Goal: Task Accomplishment & Management: Manage account settings

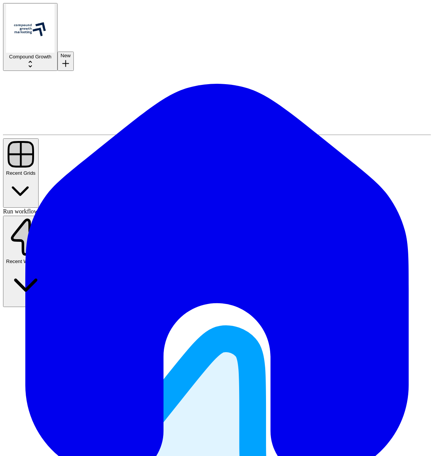
paste input "[EMAIL_ADDRESS][DOMAIN_NAME]"
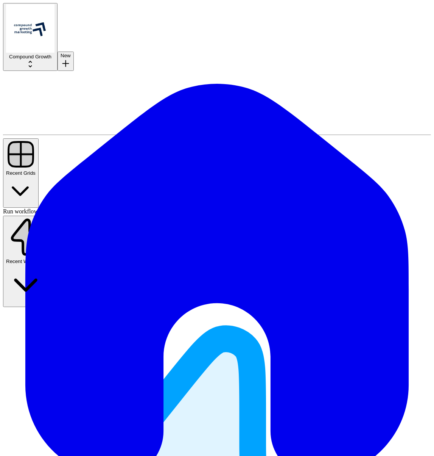
scroll to position [0, 10]
type input "[EMAIL_ADDRESS][DOMAIN_NAME]"
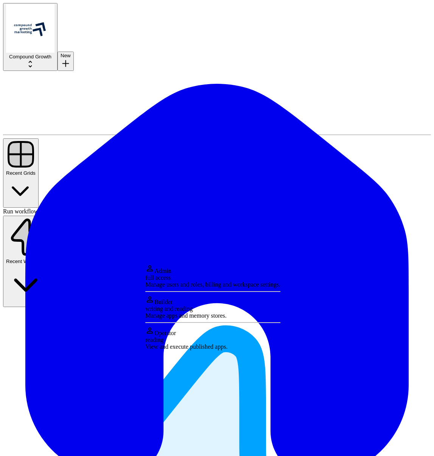
click at [195, 319] on div "Manage apps and memory stores." at bounding box center [212, 315] width 135 height 7
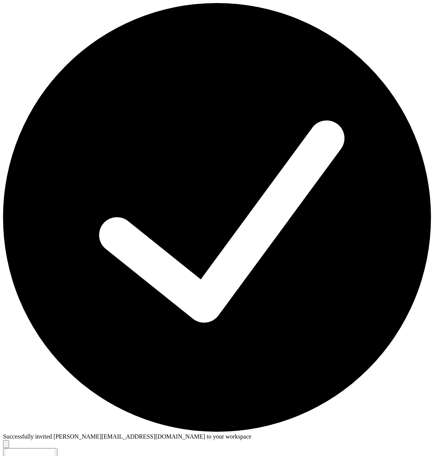
click at [427, 416] on div "Successfully invited [PERSON_NAME][EMAIL_ADDRESS][DOMAIN_NAME] to your workspace" at bounding box center [217, 225] width 428 height 445
